Goal: Check status: Check status

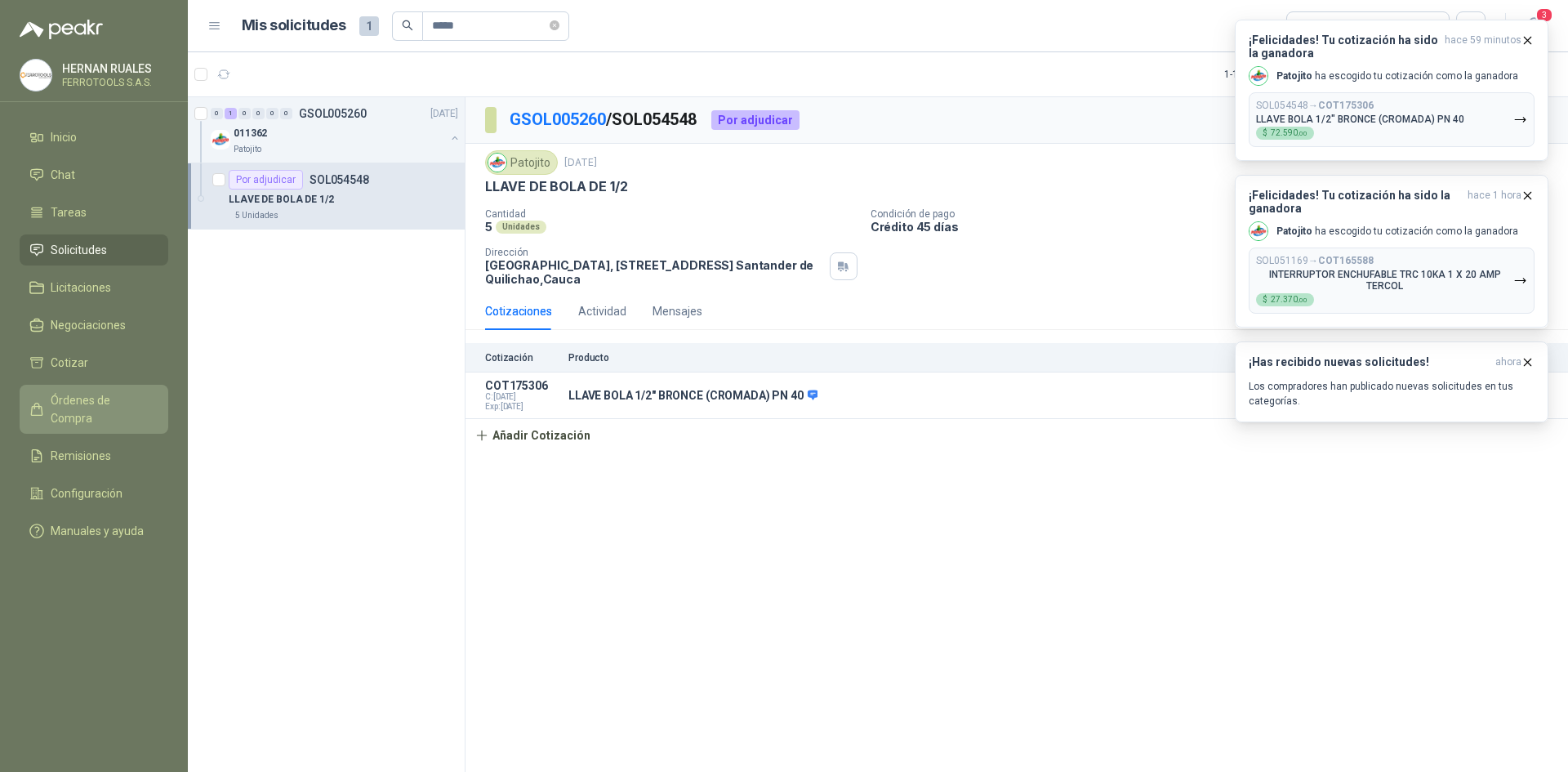
click at [124, 401] on span "Órdenes de Compra" at bounding box center [102, 409] width 102 height 36
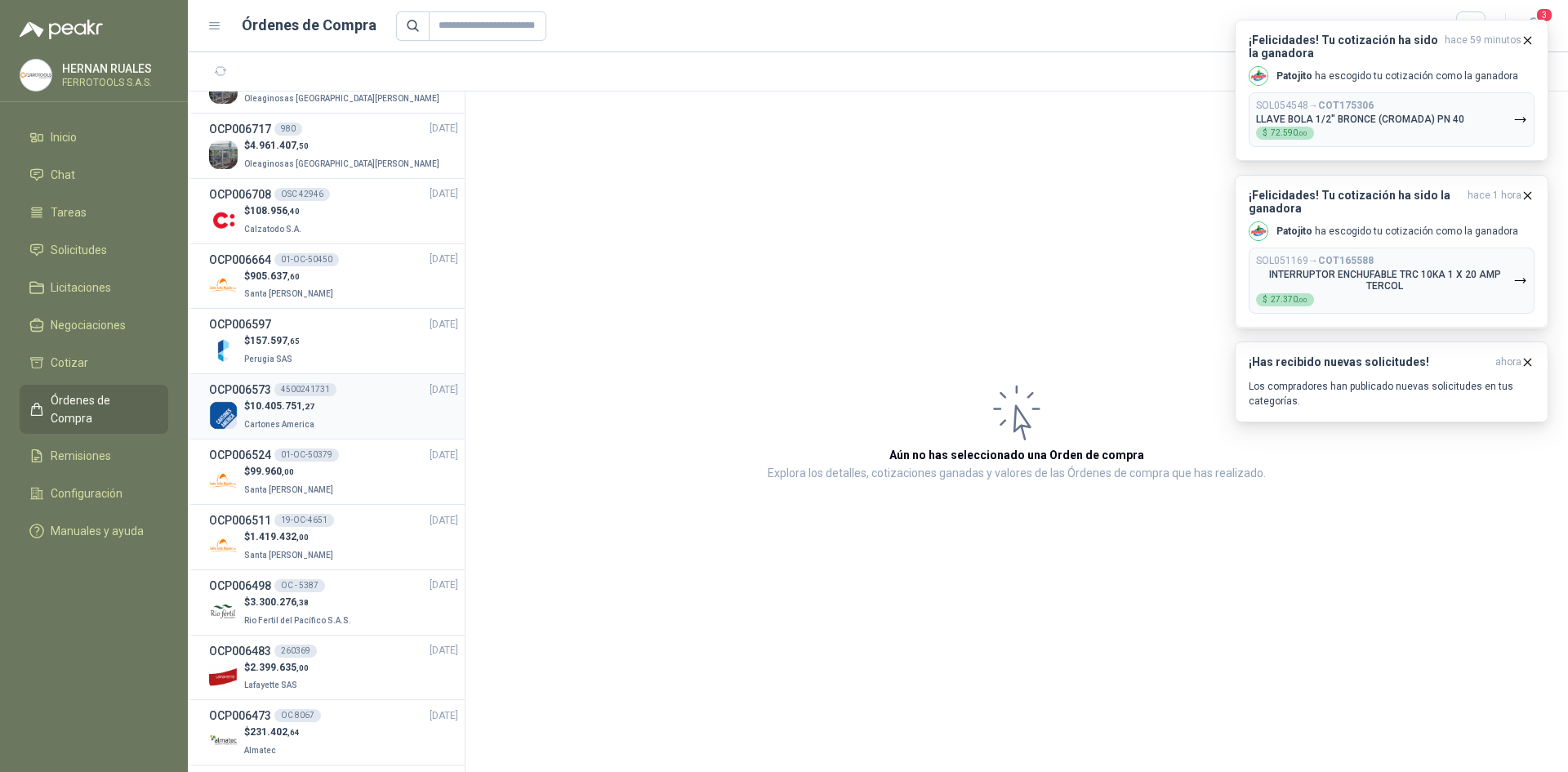
scroll to position [1306, 0]
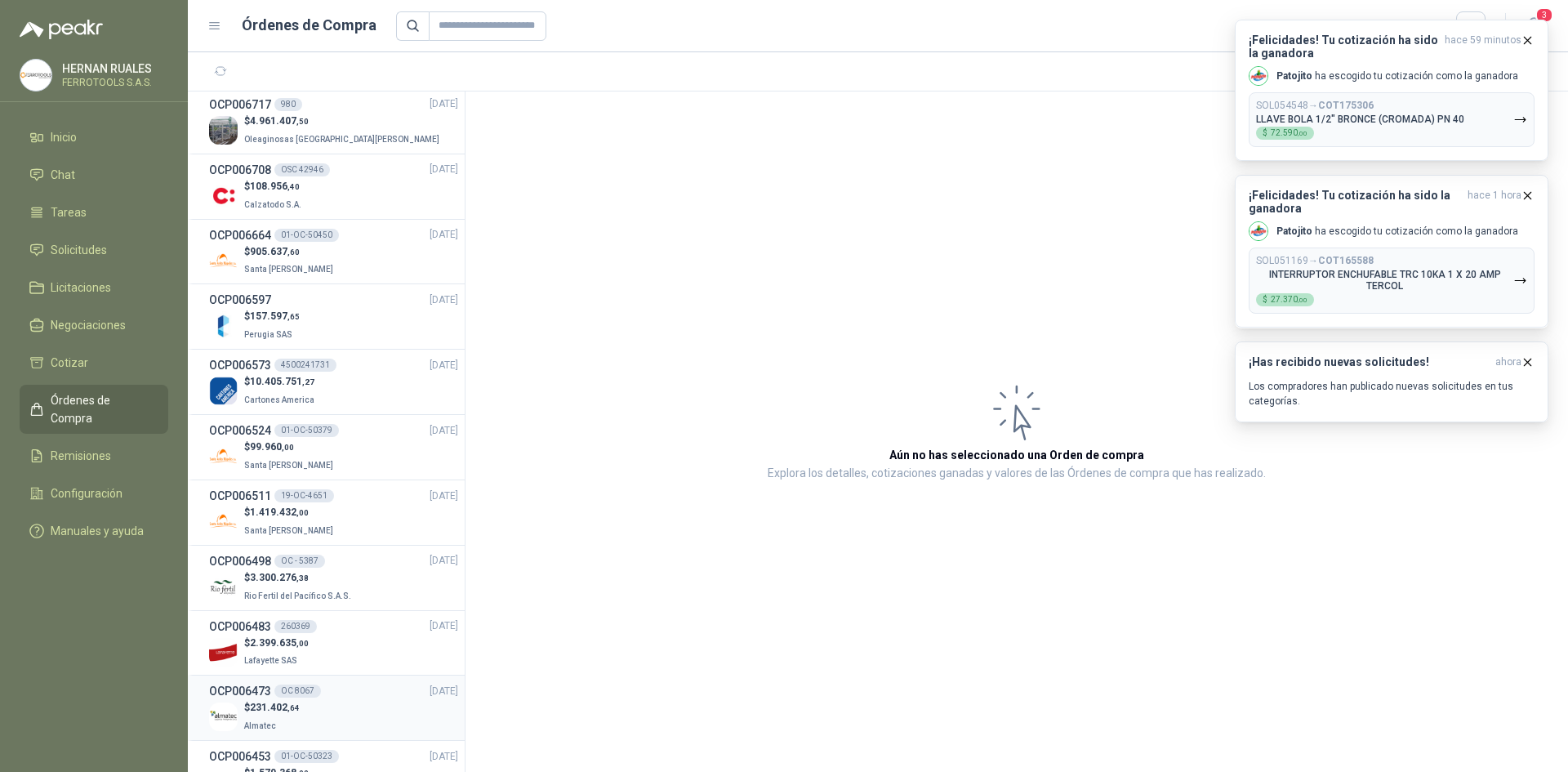
click at [324, 715] on div "$ 231.402 ,64 Almatec" at bounding box center [334, 717] width 249 height 34
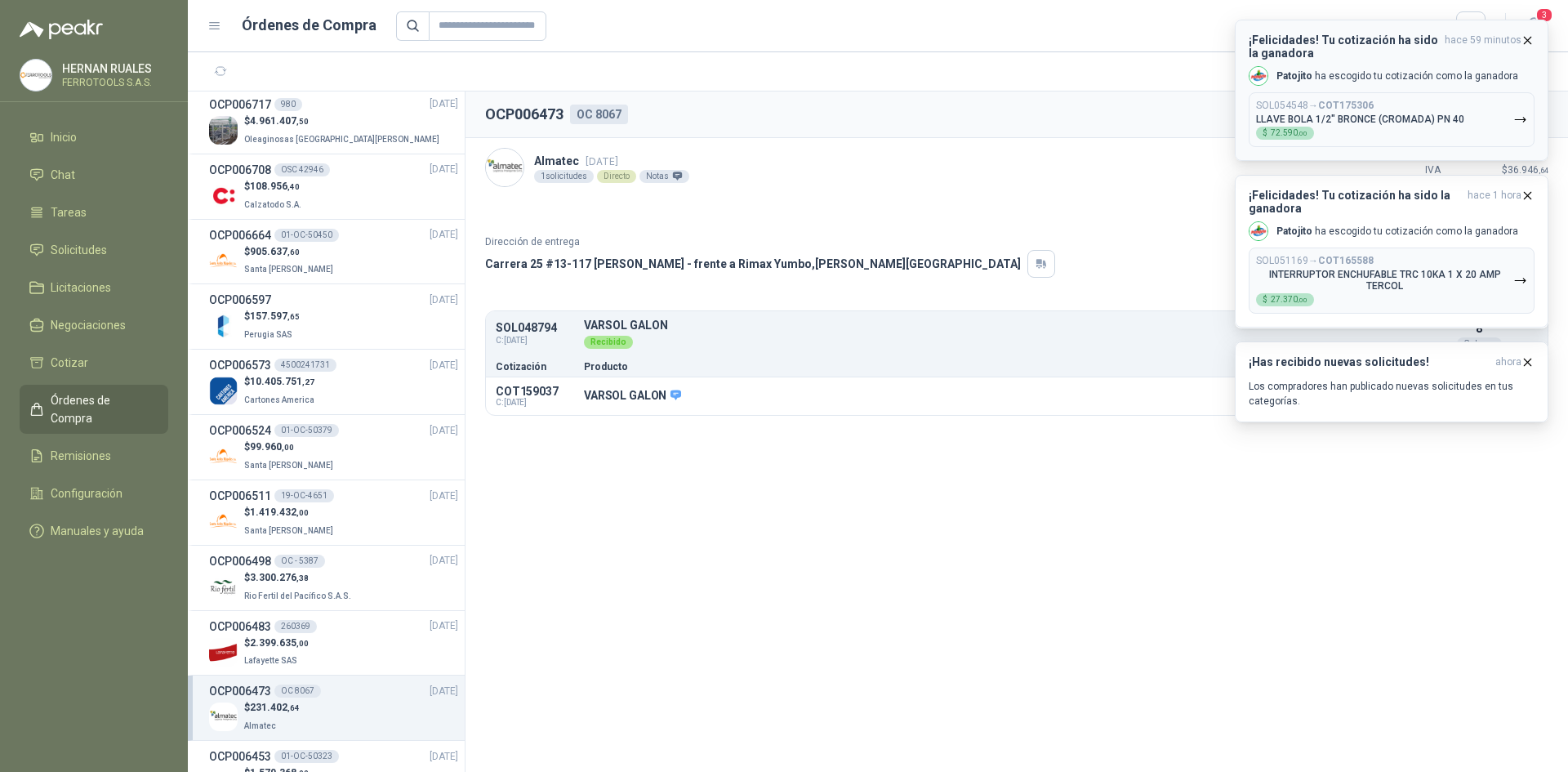
click at [1530, 42] on icon "button" at bounding box center [1528, 41] width 7 height 7
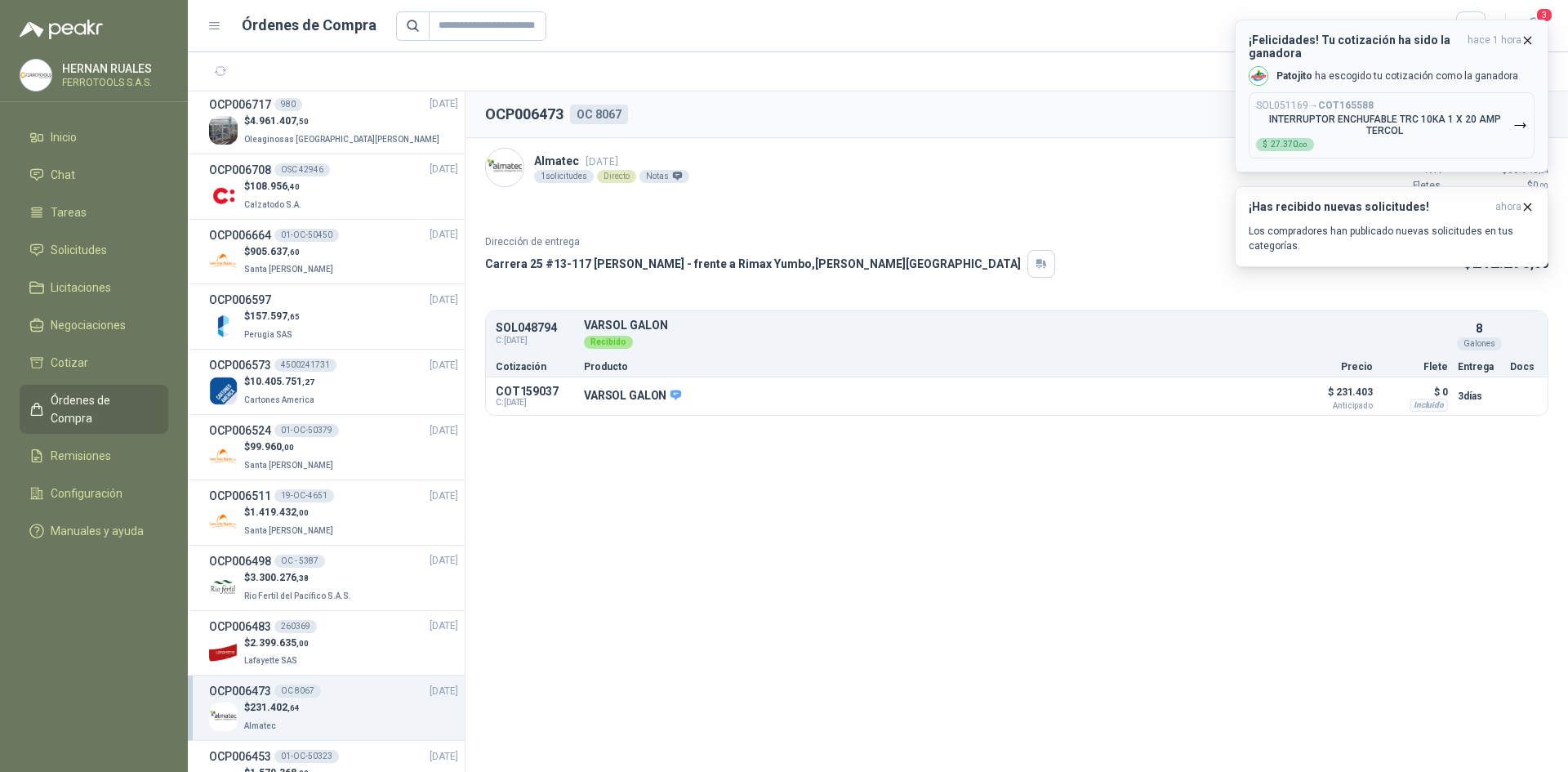
click at [1529, 41] on icon "button" at bounding box center [1527, 41] width 14 height 14
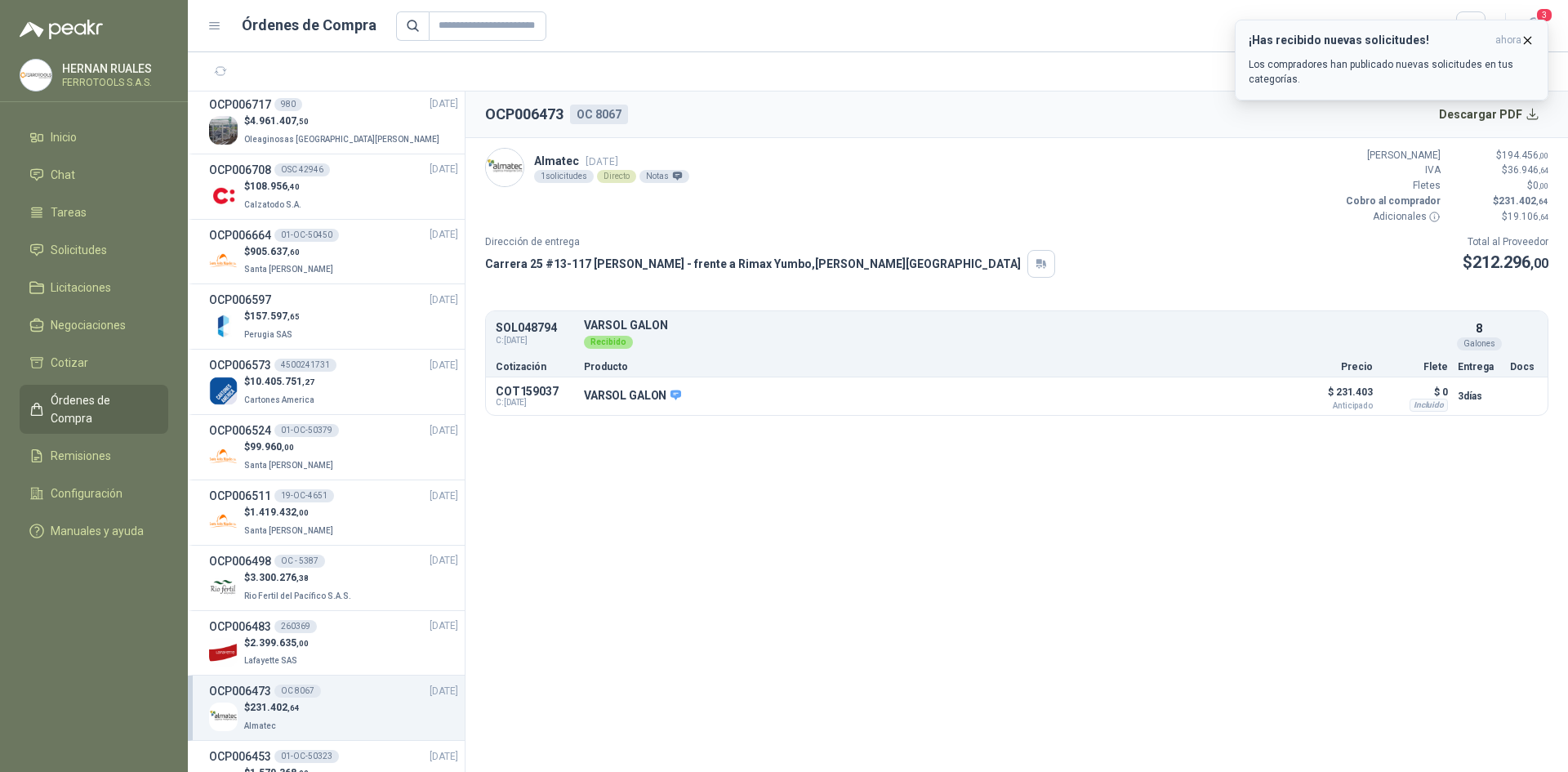
click at [1526, 40] on icon "button" at bounding box center [1527, 41] width 14 height 14
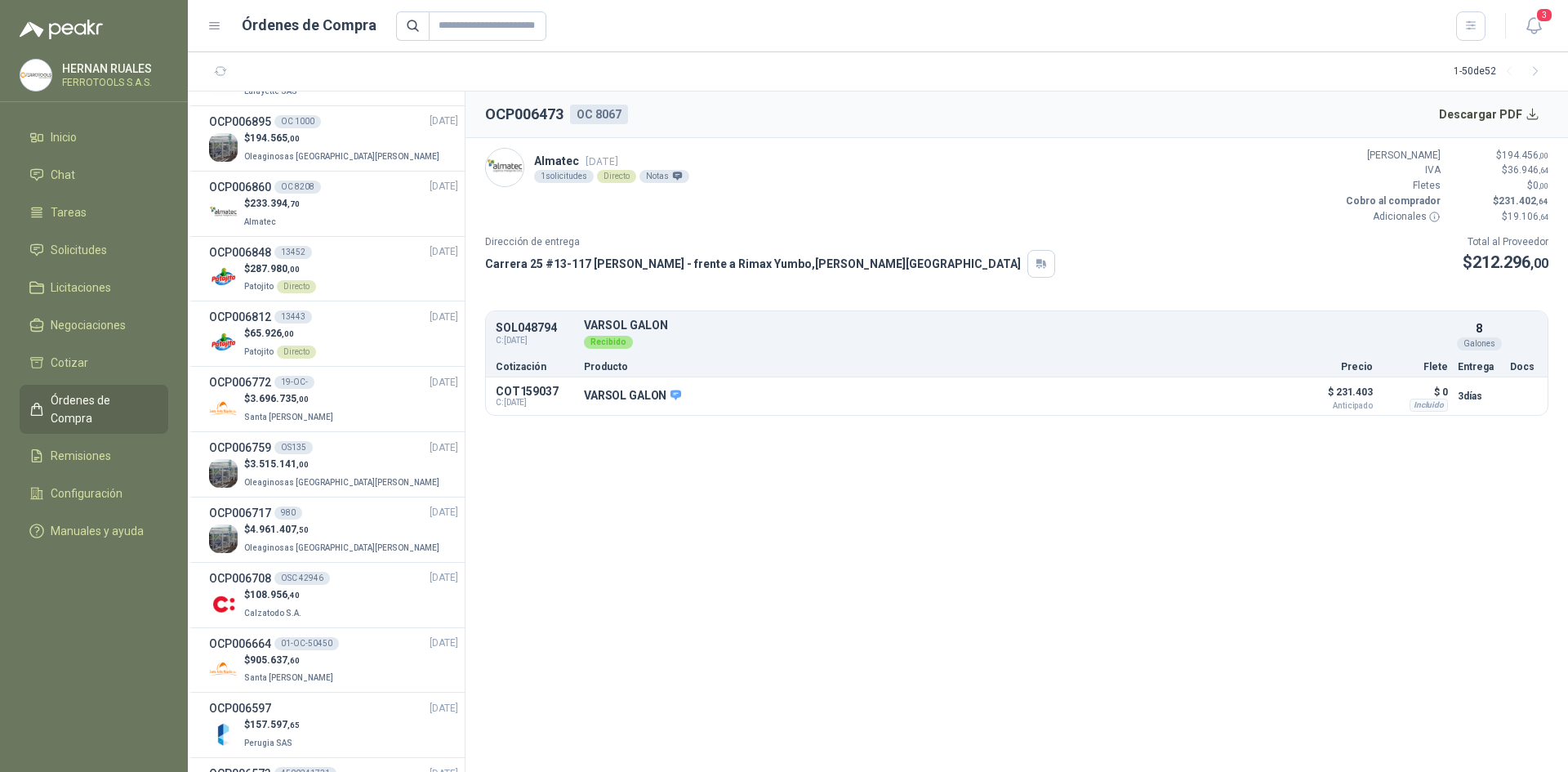
scroll to position [817, 0]
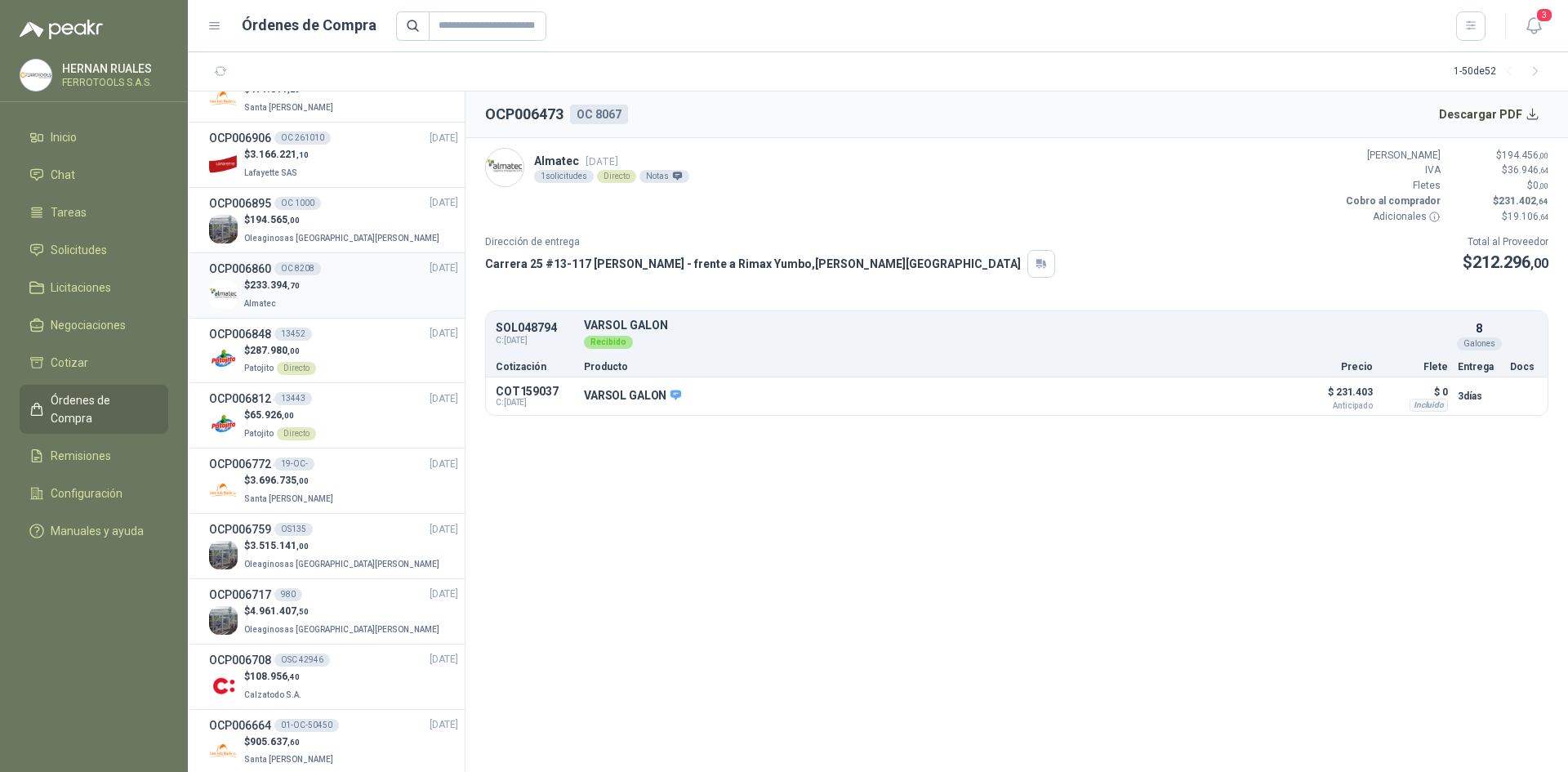
click at [343, 287] on div "$ 233.394 ,70 Almatec" at bounding box center [334, 294] width 249 height 34
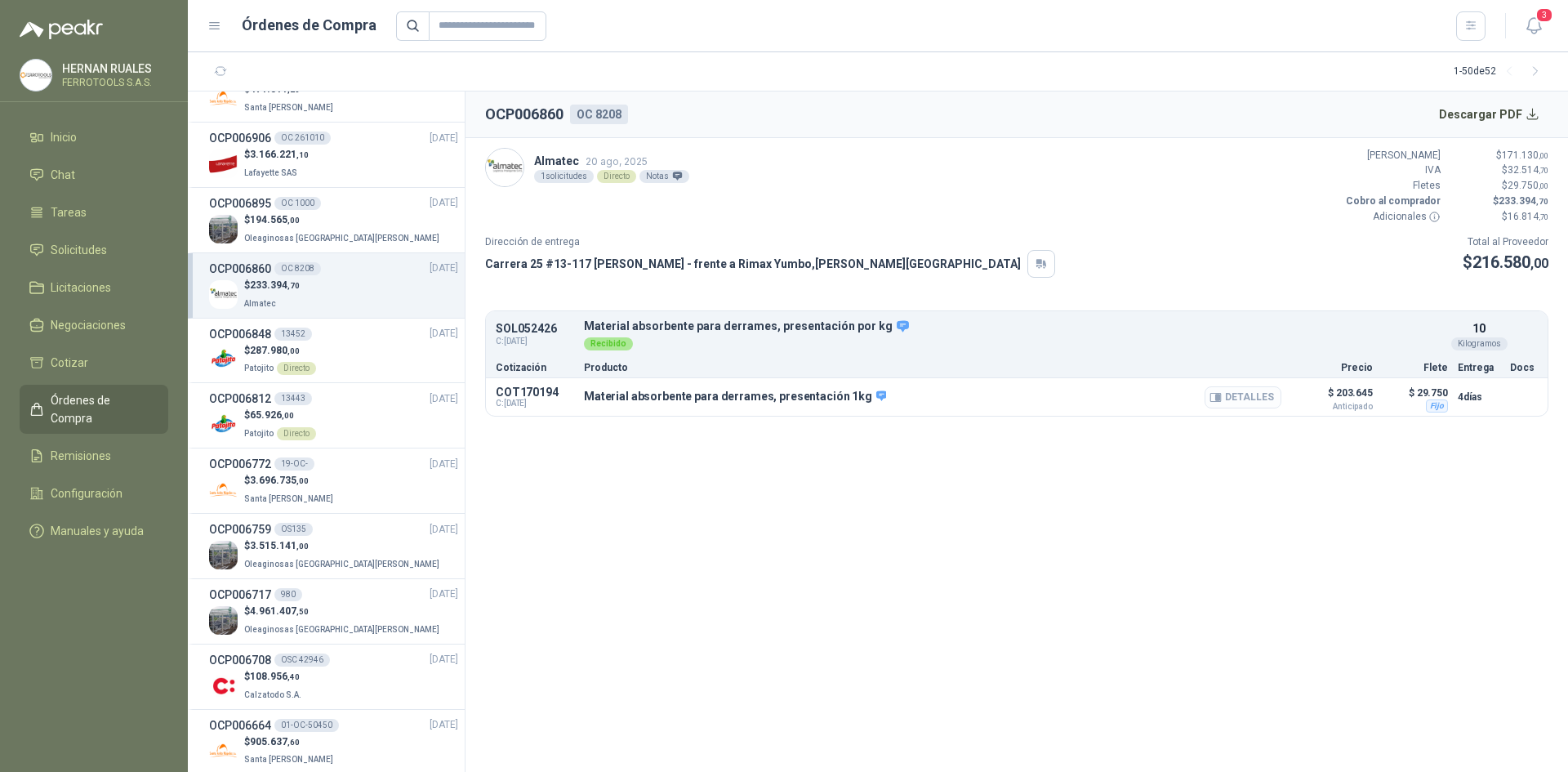
click at [1221, 399] on icon "button" at bounding box center [1215, 397] width 12 height 12
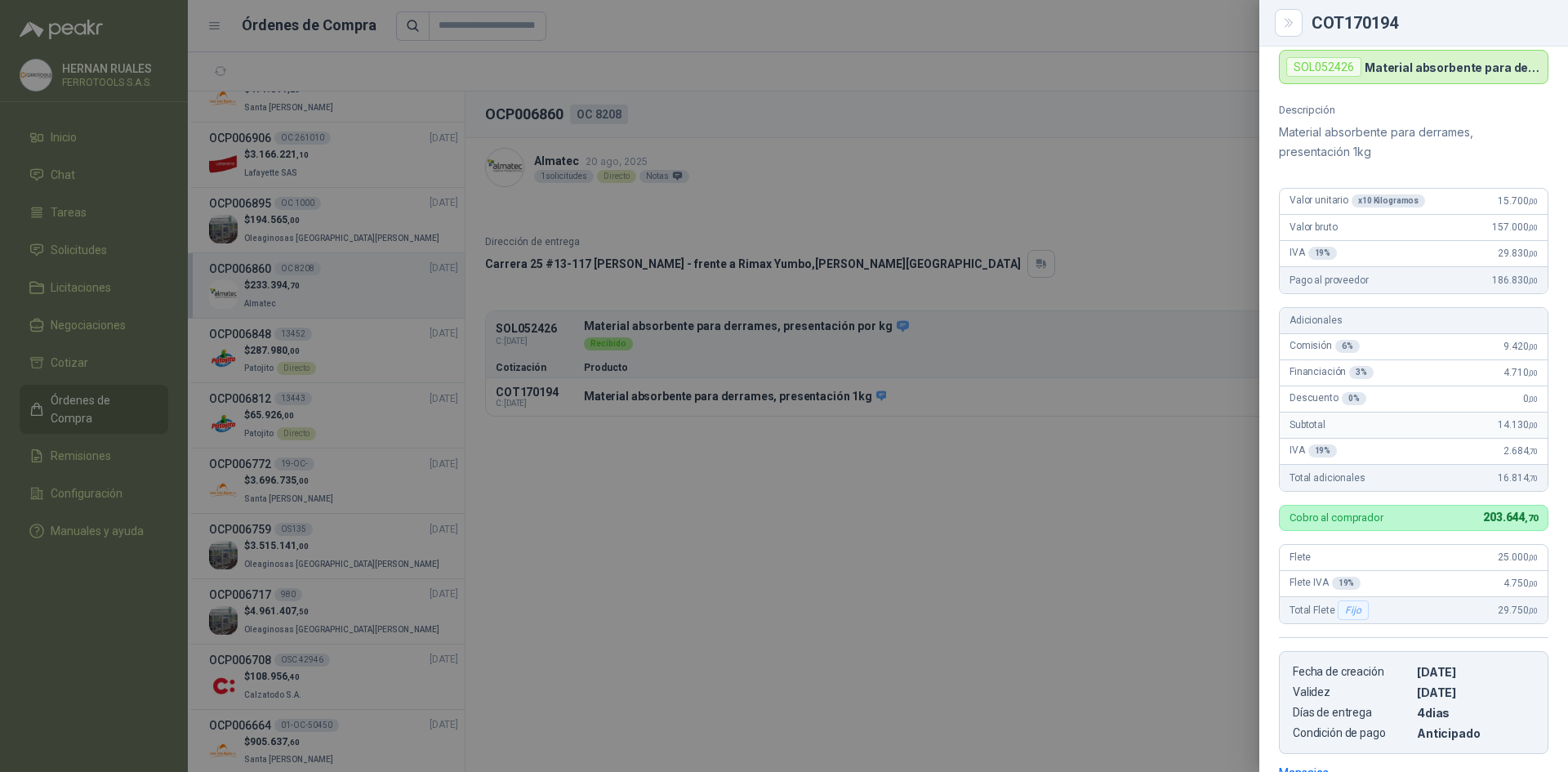
scroll to position [175, 0]
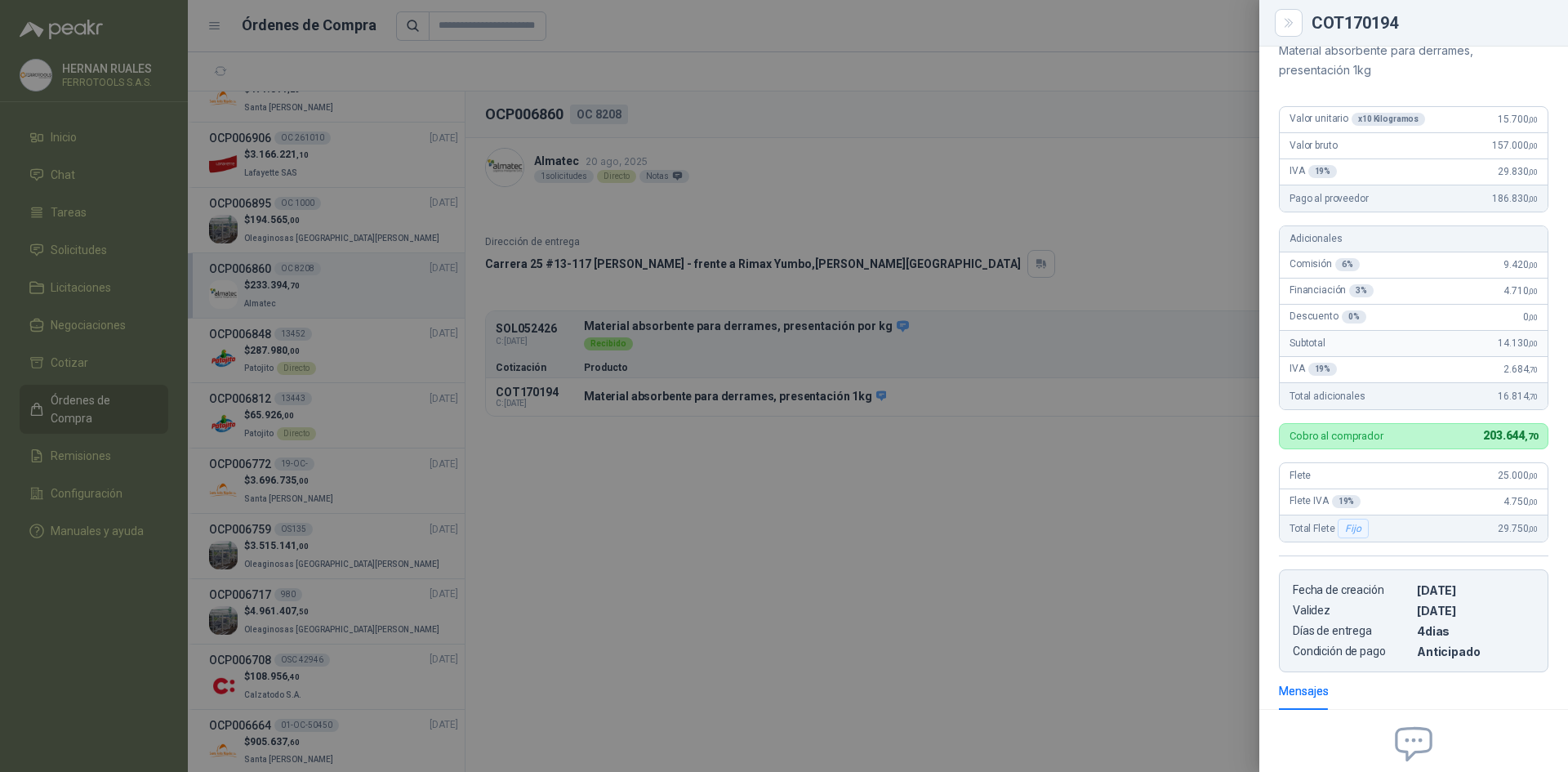
click at [999, 476] on div at bounding box center [784, 386] width 1568 height 772
